Goal: Communication & Community: Ask a question

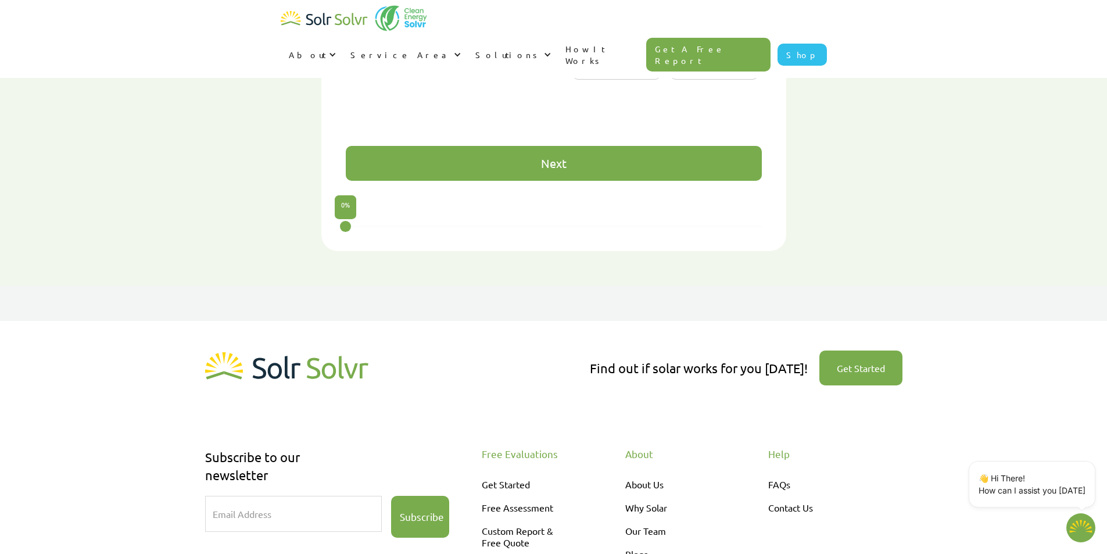
scroll to position [1080, 0]
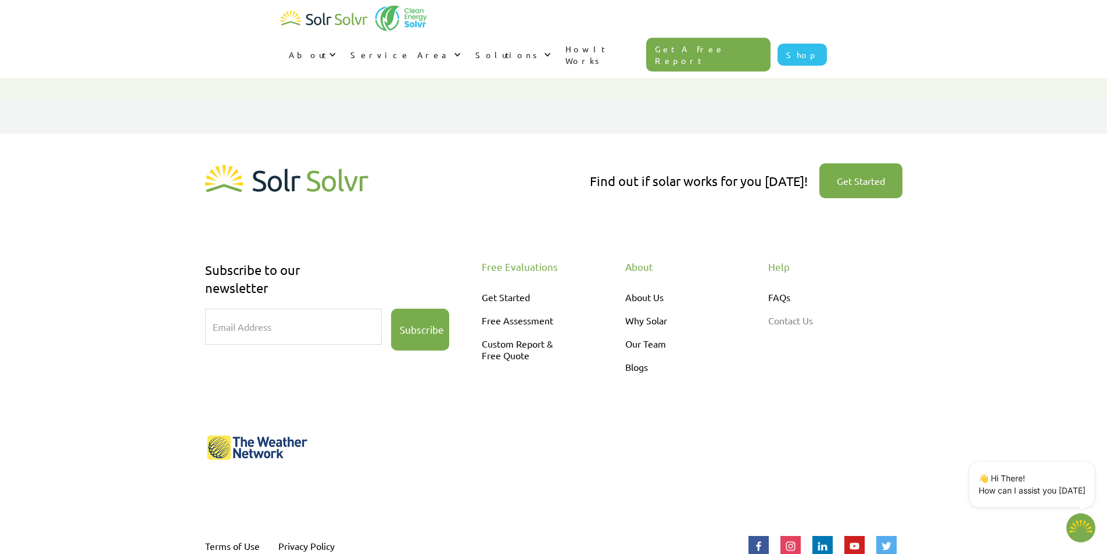
click at [791, 309] on link "Contact Us" at bounding box center [817, 320] width 99 height 23
type textarea "x"
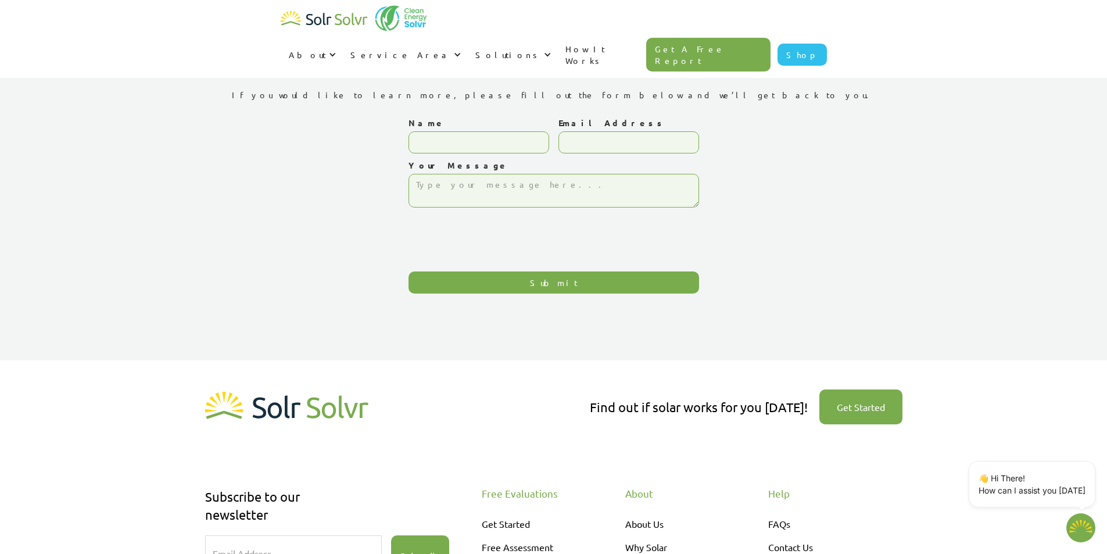
type textarea "x"
click at [485, 136] on input "Name" at bounding box center [478, 142] width 141 height 22
type input "Saurabh"
click at [467, 191] on textarea "Your Message" at bounding box center [553, 191] width 291 height 34
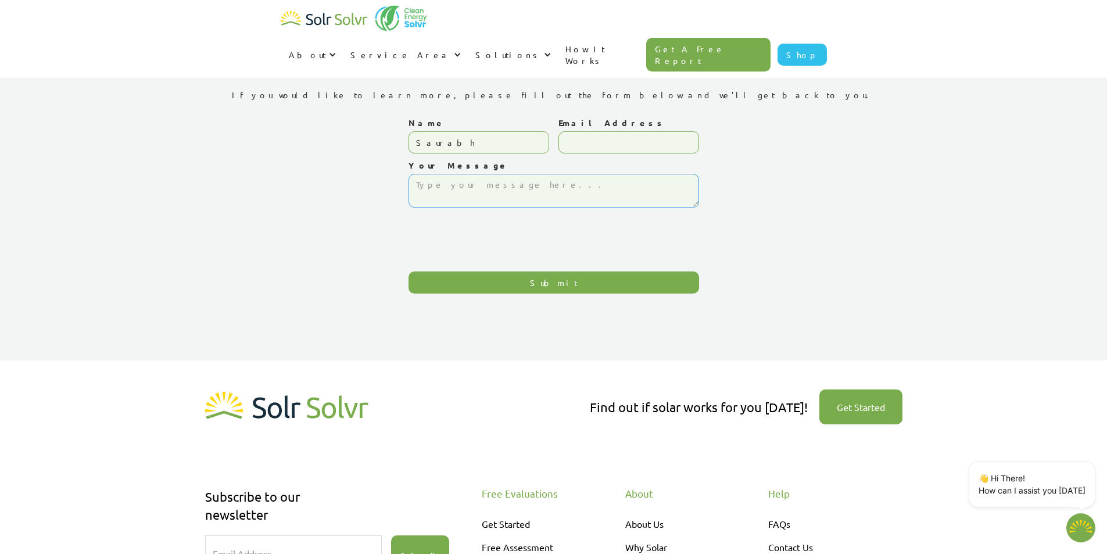
paste textarea "I am [PERSON_NAME], working as a country head for [PERSON_NAME] (1st & oldest S…"
type textarea "I am [PERSON_NAME], working as a country head for [PERSON_NAME] (1st & oldest S…"
click at [601, 135] on input "Email Address" at bounding box center [628, 142] width 141 height 22
paste input "[EMAIL_ADDRESS][DOMAIN_NAME]"
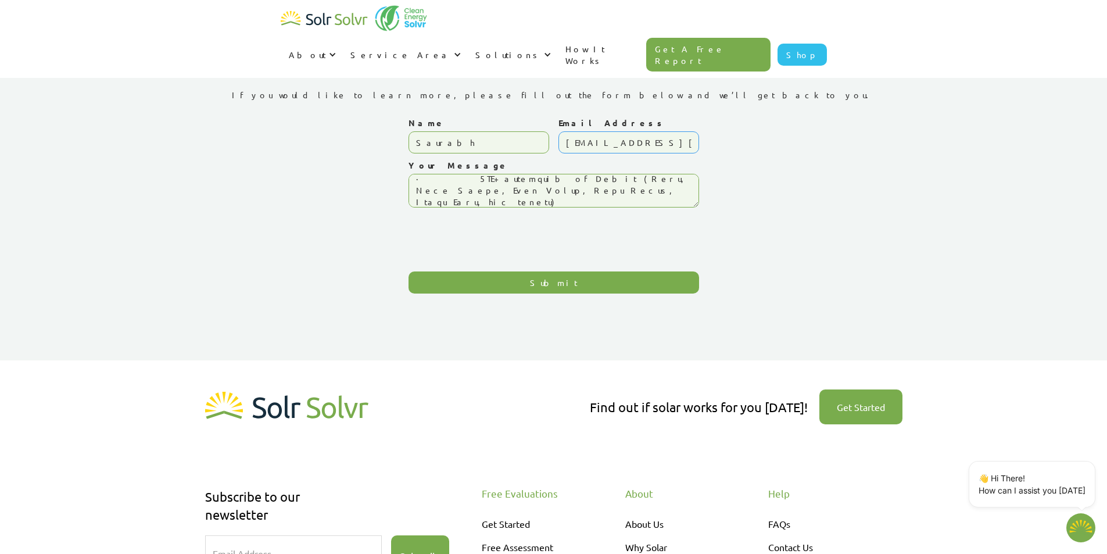
type input "[EMAIL_ADDRESS][DOMAIN_NAME]"
click at [485, 286] on input "Submit" at bounding box center [553, 282] width 291 height 22
type input "Please wait..."
type textarea "x"
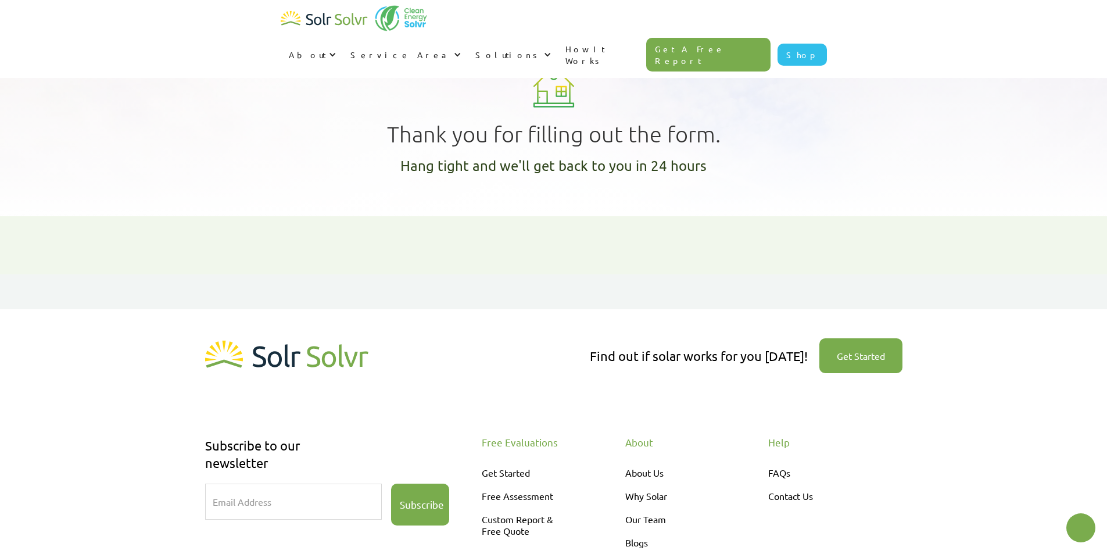
type textarea "x"
